Goal: Use online tool/utility: Use online tool/utility

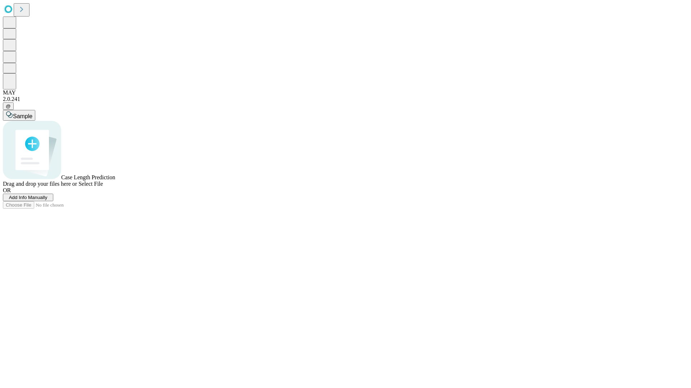
click at [103, 187] on span "Select File" at bounding box center [90, 184] width 24 height 6
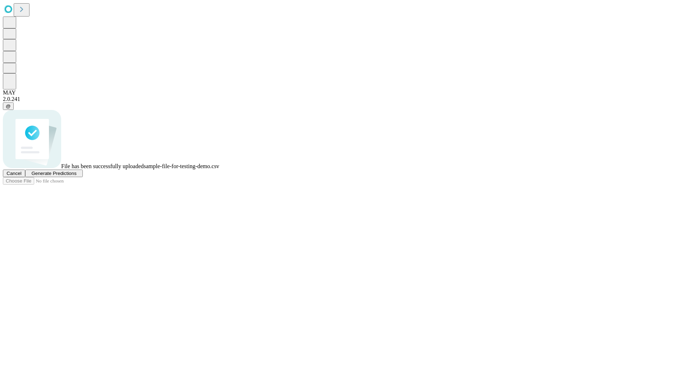
click at [76, 176] on span "Generate Predictions" at bounding box center [53, 173] width 45 height 5
